Goal: Understand process/instructions: Learn how to perform a task or action

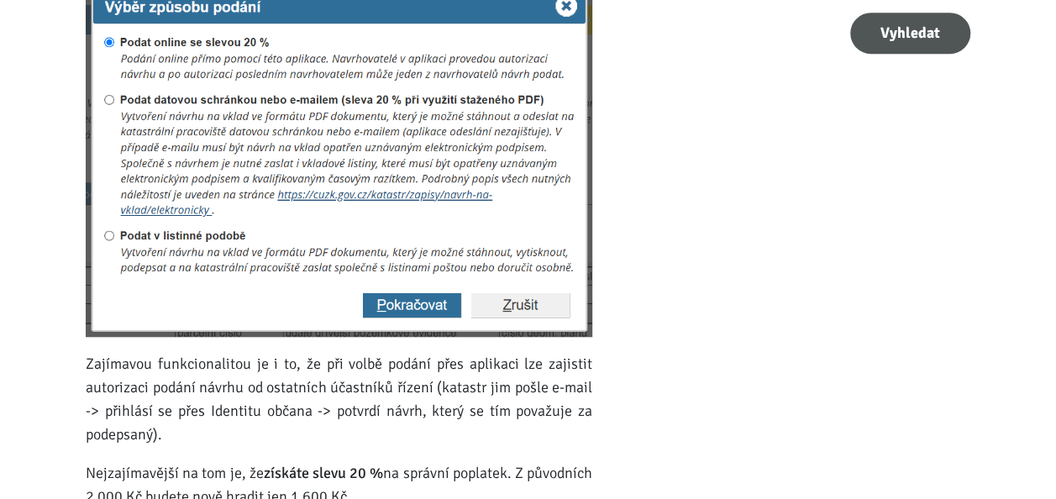
scroll to position [617, 0]
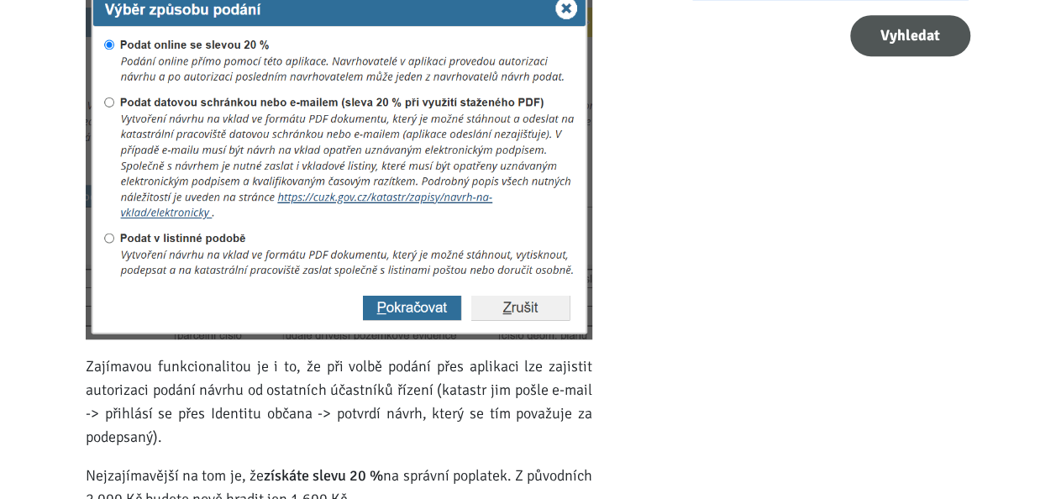
click at [429, 311] on img at bounding box center [339, 163] width 507 height 353
click at [382, 303] on img at bounding box center [339, 163] width 507 height 353
click at [355, 195] on img at bounding box center [339, 163] width 507 height 353
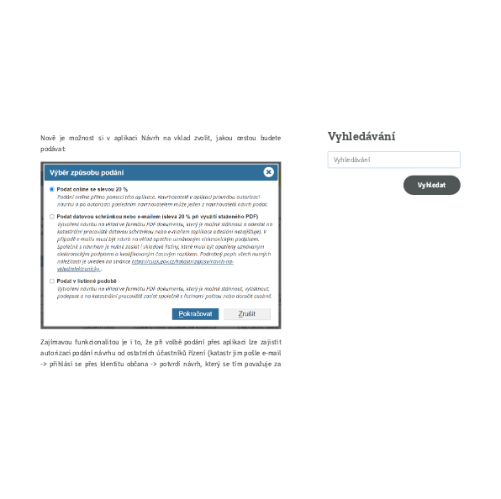
scroll to position [537, 0]
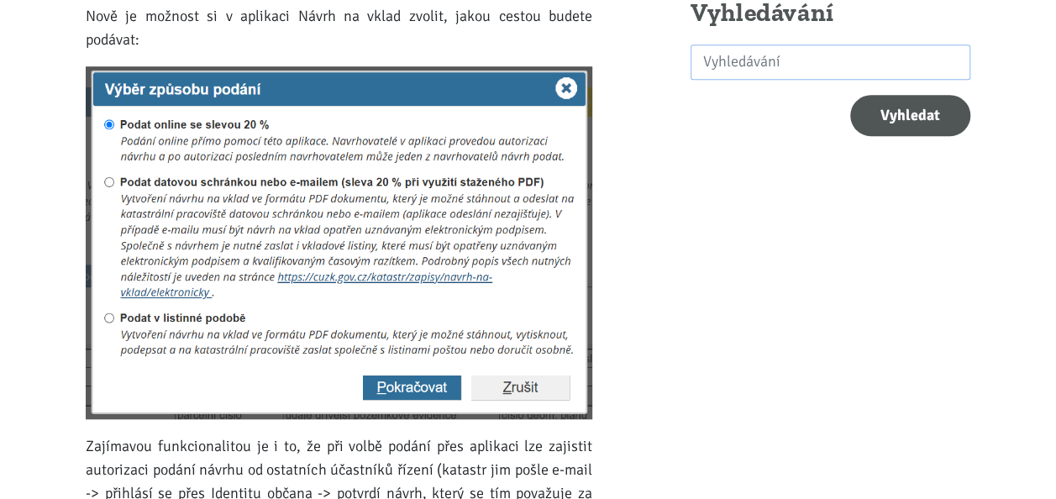
click at [261, 144] on img at bounding box center [339, 242] width 507 height 353
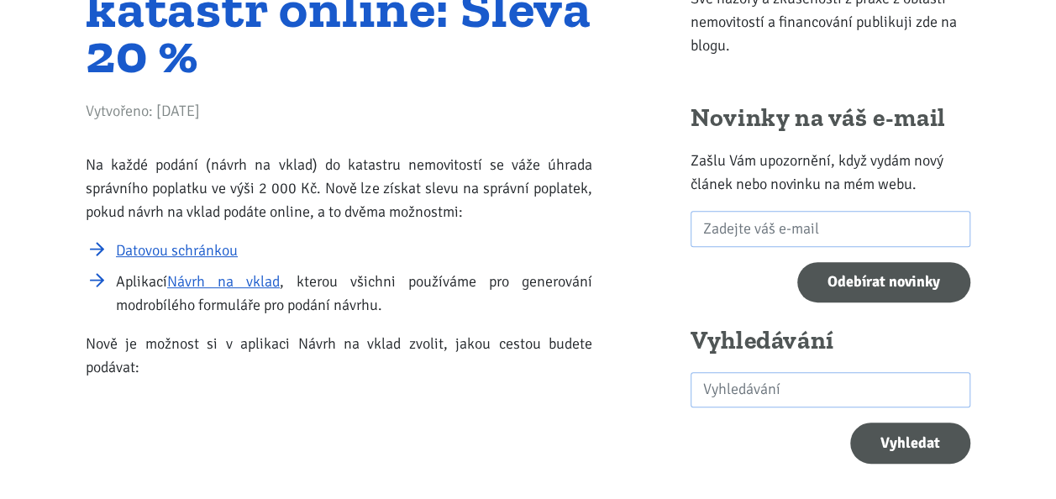
scroll to position [213, 0]
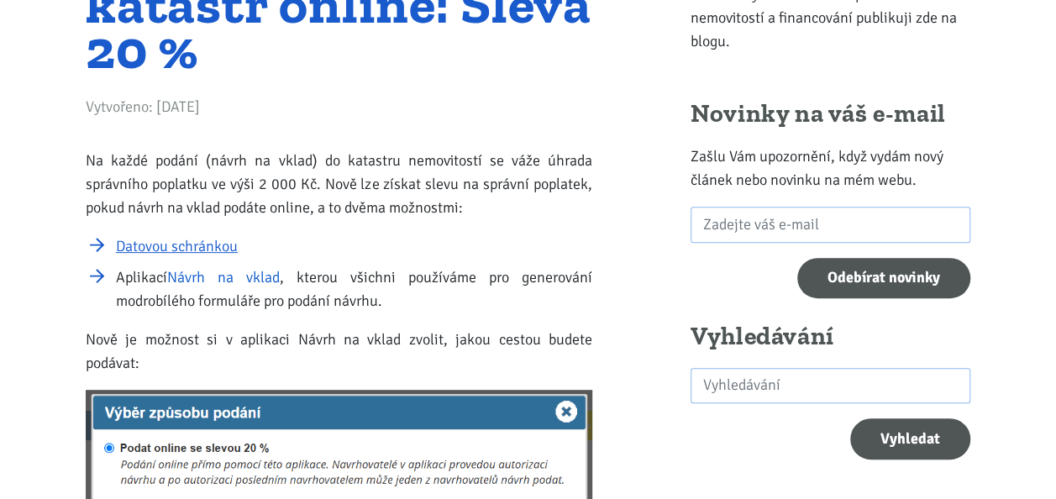
click at [229, 276] on link "Návrh na vklad" at bounding box center [223, 277] width 113 height 18
